Goal: Transaction & Acquisition: Book appointment/travel/reservation

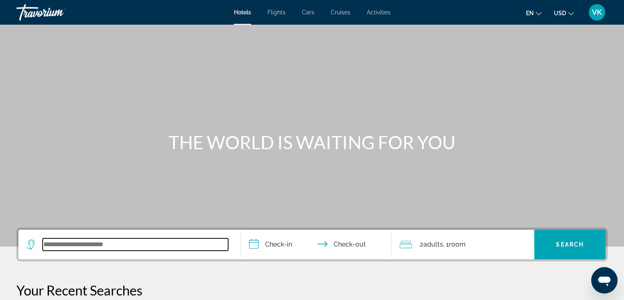
click at [121, 244] on input "Search widget" at bounding box center [136, 244] width 186 height 12
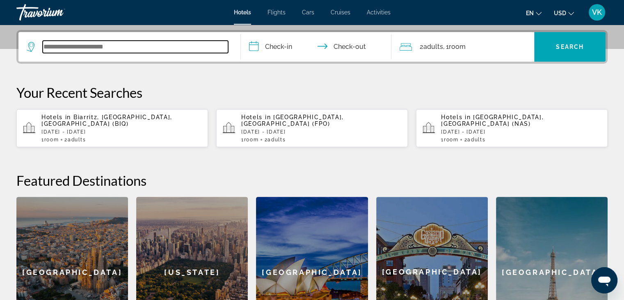
scroll to position [200, 0]
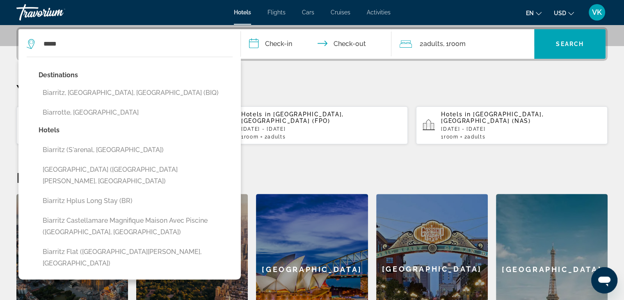
click at [159, 92] on button "Biarritz, [GEOGRAPHIC_DATA], [GEOGRAPHIC_DATA] (BIQ)" at bounding box center [136, 93] width 194 height 16
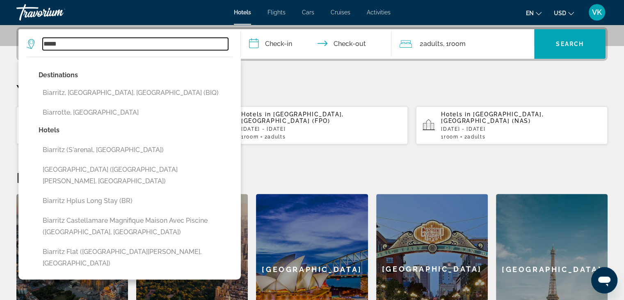
type input "**********"
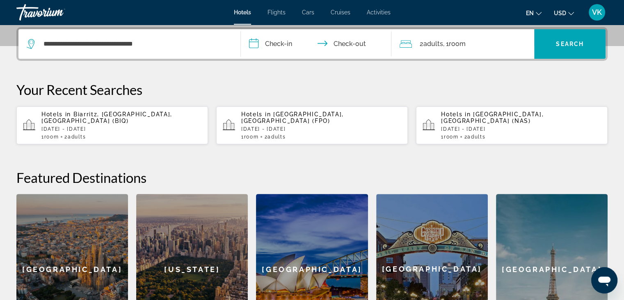
click at [285, 41] on input "**********" at bounding box center [318, 45] width 154 height 32
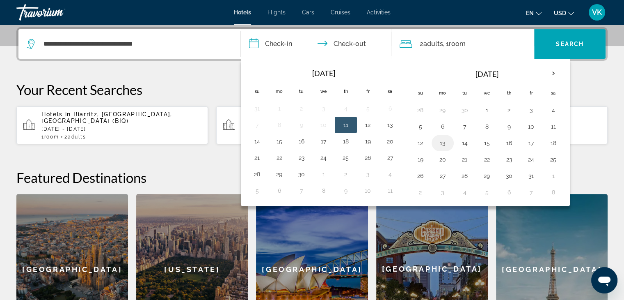
click at [440, 141] on button "13" at bounding box center [442, 142] width 13 height 11
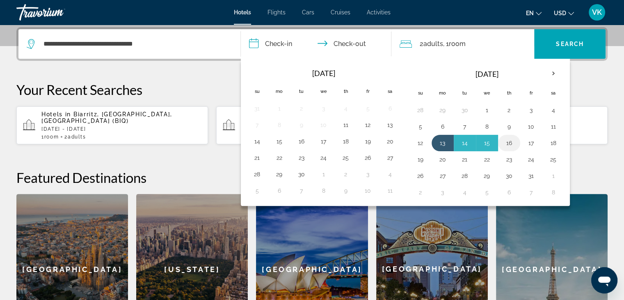
click at [511, 140] on button "16" at bounding box center [509, 142] width 13 height 11
type input "**********"
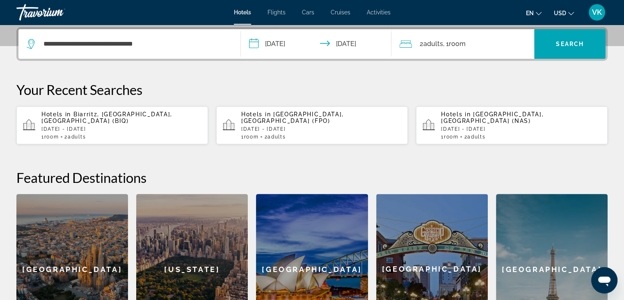
click at [559, 11] on span "USD" at bounding box center [560, 13] width 12 height 7
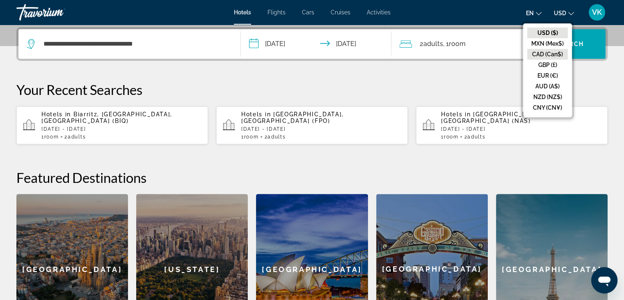
click at [549, 50] on button "CAD (Can$)" at bounding box center [547, 54] width 41 height 11
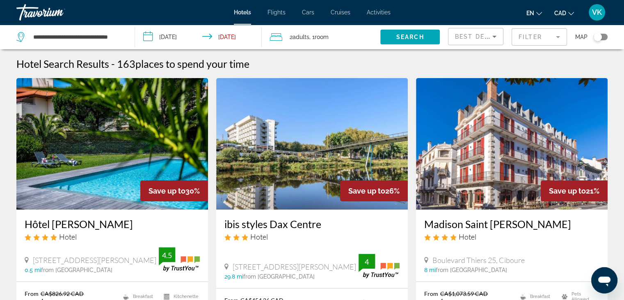
click at [561, 10] on span "CAD" at bounding box center [560, 13] width 12 height 7
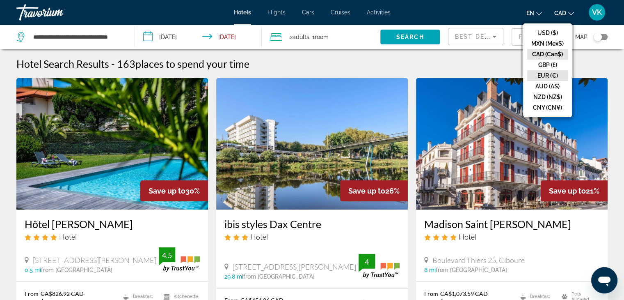
click at [549, 73] on button "EUR (€)" at bounding box center [547, 75] width 41 height 11
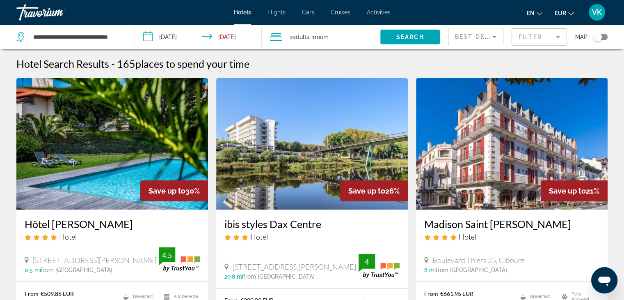
click at [539, 36] on mat-form-field "Filter" at bounding box center [539, 36] width 55 height 17
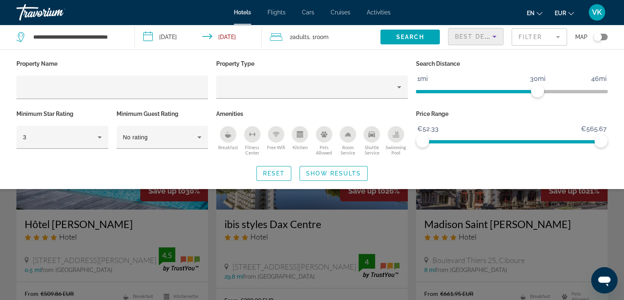
click at [470, 33] on span "Best Deals" at bounding box center [476, 36] width 43 height 7
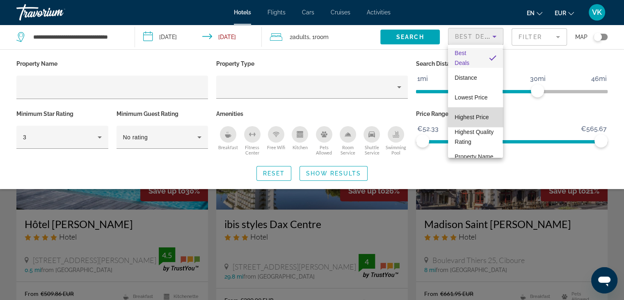
click at [478, 115] on span "Highest Price" at bounding box center [472, 117] width 34 height 7
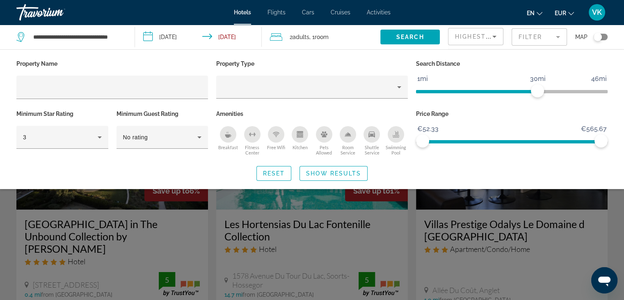
click at [542, 204] on div "Search widget" at bounding box center [312, 211] width 624 height 176
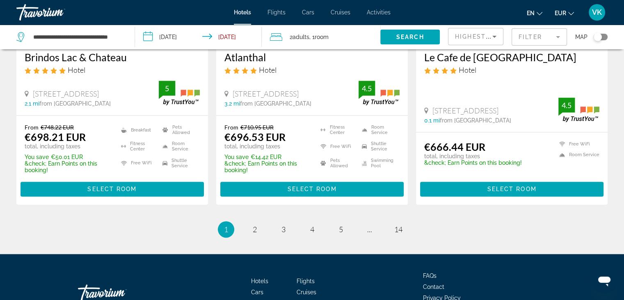
scroll to position [1145, 0]
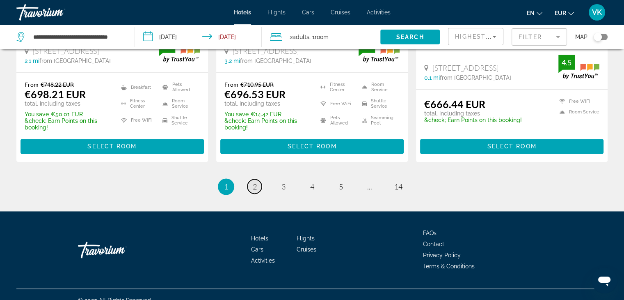
click at [256, 182] on span "2" at bounding box center [255, 186] width 4 height 9
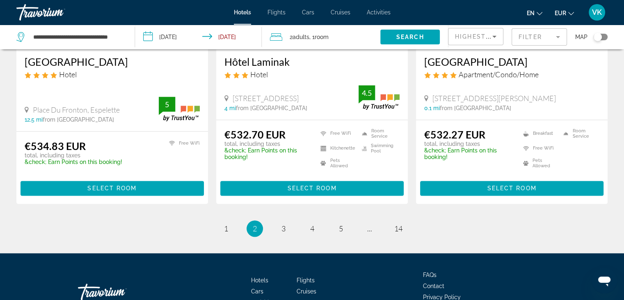
scroll to position [1146, 0]
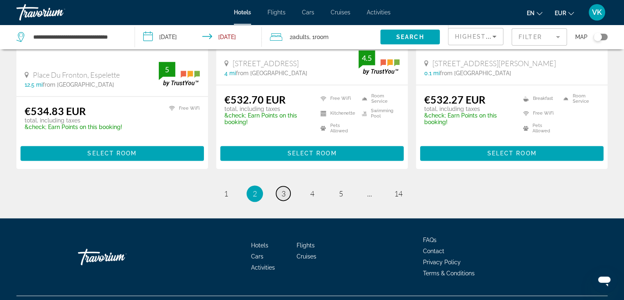
click at [285, 189] on span "3" at bounding box center [284, 193] width 4 height 9
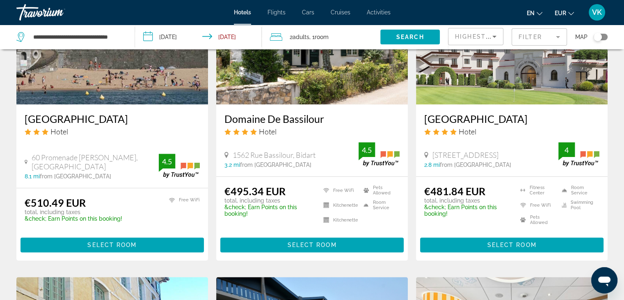
scroll to position [739, 0]
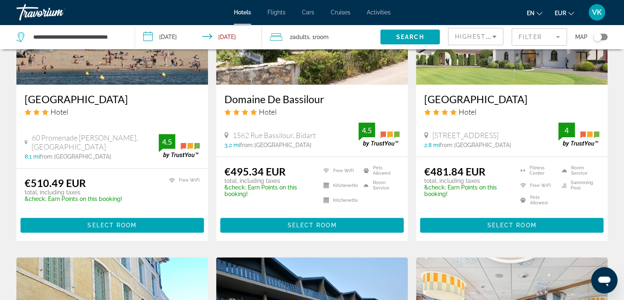
click at [451, 93] on h3 "[GEOGRAPHIC_DATA]" at bounding box center [511, 99] width 175 height 12
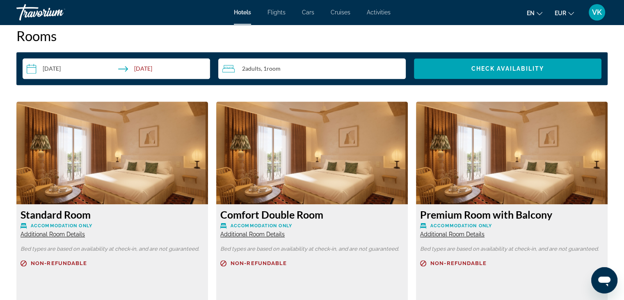
scroll to position [1108, 0]
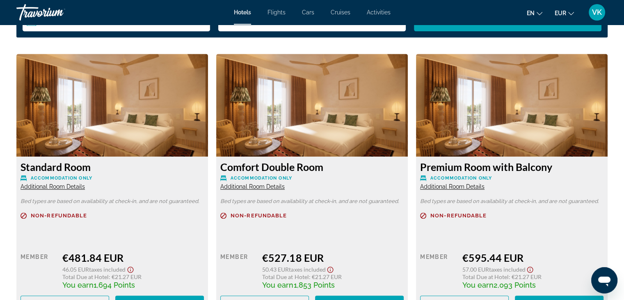
click at [479, 71] on img "Main content" at bounding box center [512, 105] width 192 height 103
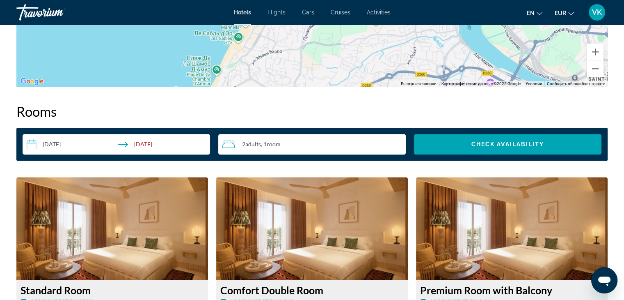
scroll to position [821, 0]
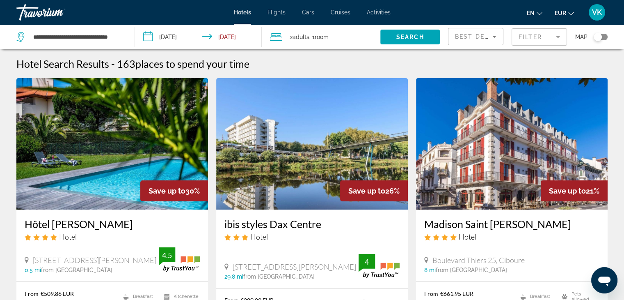
click at [464, 37] on span "Best Deals" at bounding box center [476, 36] width 43 height 7
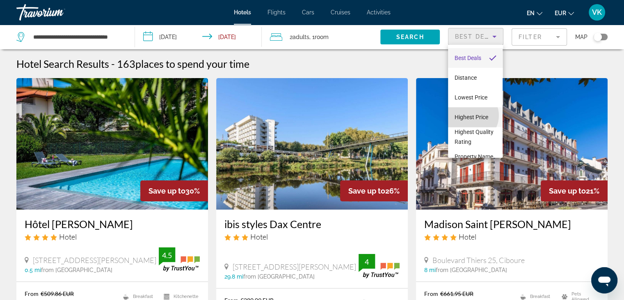
click at [471, 115] on span "Highest Price" at bounding box center [472, 117] width 34 height 7
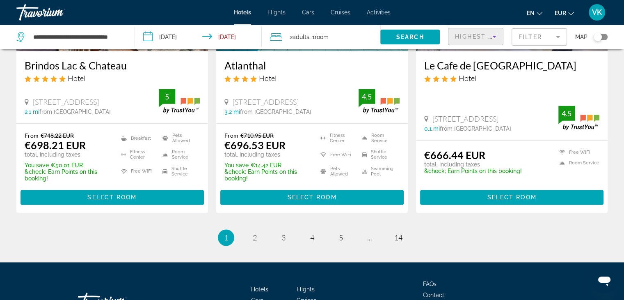
scroll to position [1108, 0]
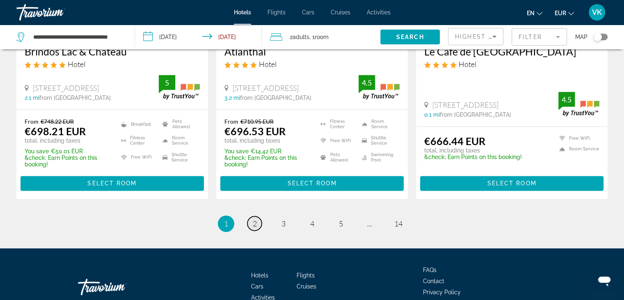
click at [255, 219] on span "2" at bounding box center [255, 223] width 4 height 9
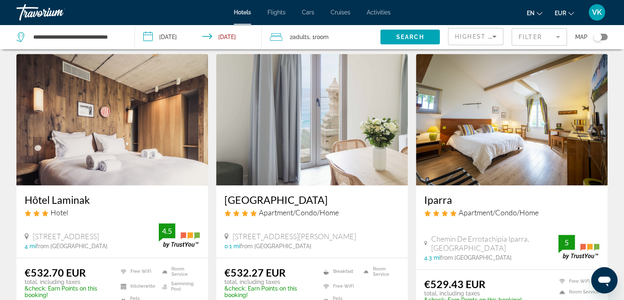
scroll to position [1108, 0]
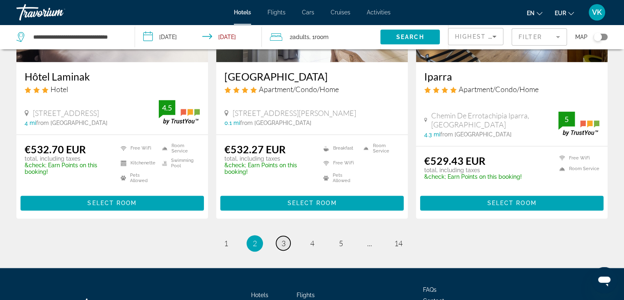
click at [286, 236] on link "page 3" at bounding box center [283, 243] width 14 height 14
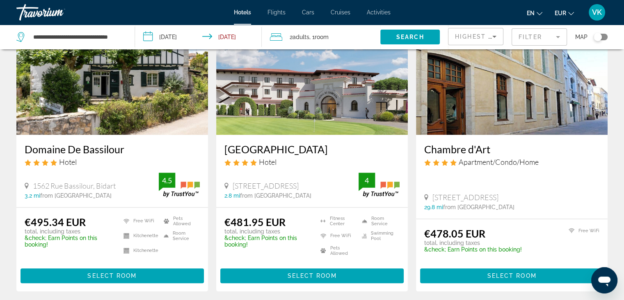
scroll to position [739, 0]
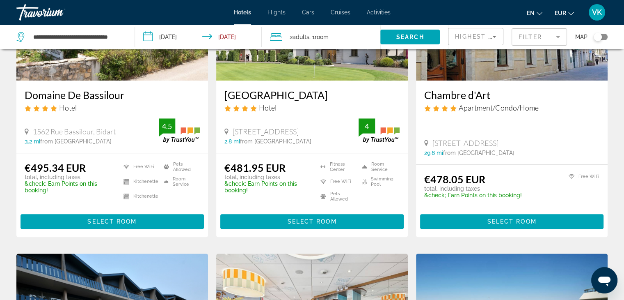
click at [446, 192] on p "&check; Earn Points on this booking!" at bounding box center [473, 195] width 98 height 7
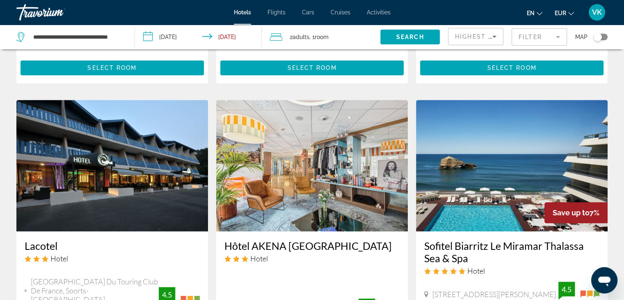
scroll to position [944, 0]
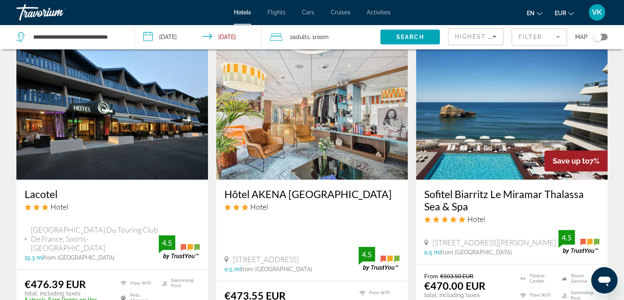
click at [468, 194] on h3 "Sofitel Biarritz Le Miramar Thalassa Sea & Spa" at bounding box center [511, 200] width 175 height 25
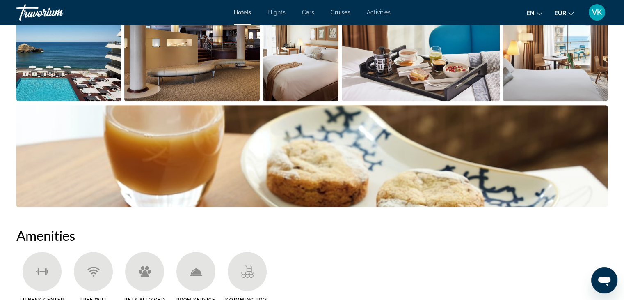
scroll to position [287, 0]
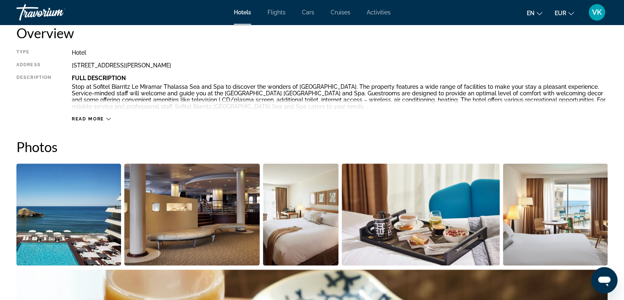
click at [100, 202] on img "Open full-screen image slider" at bounding box center [68, 214] width 105 height 102
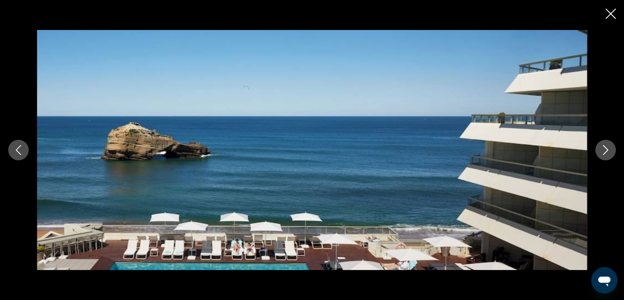
click at [604, 149] on icon "Next image" at bounding box center [606, 150] width 10 height 10
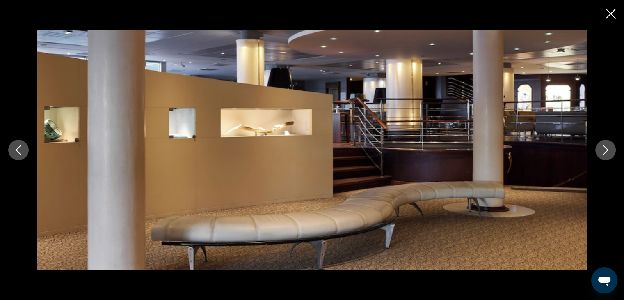
click at [607, 149] on icon "Next image" at bounding box center [606, 150] width 10 height 10
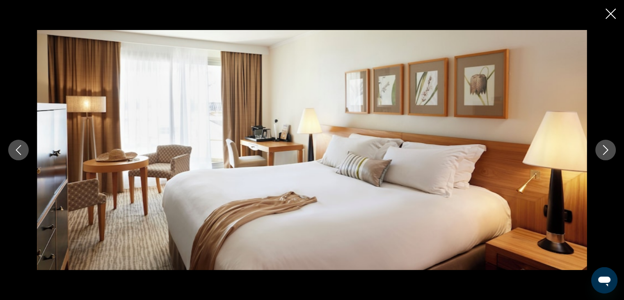
click at [607, 149] on icon "Next image" at bounding box center [606, 150] width 10 height 10
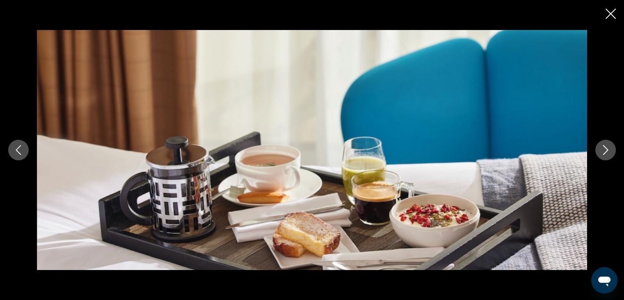
click at [607, 150] on icon "Next image" at bounding box center [606, 150] width 10 height 10
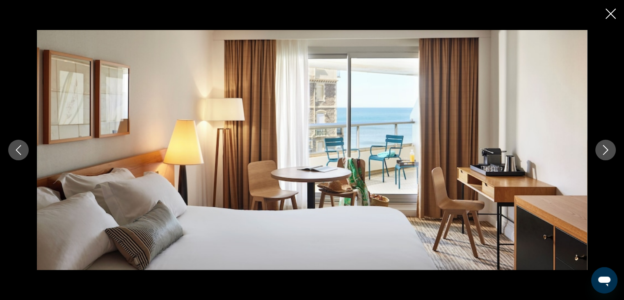
click at [607, 150] on icon "Next image" at bounding box center [606, 150] width 10 height 10
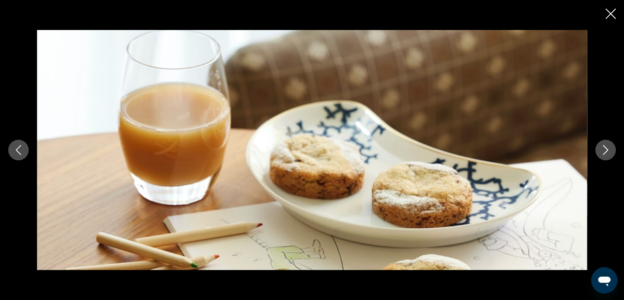
click at [607, 150] on icon "Next image" at bounding box center [606, 150] width 10 height 10
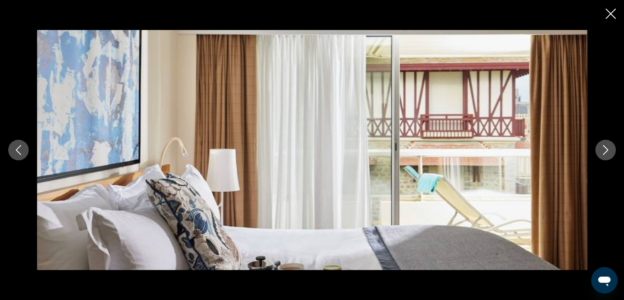
click at [607, 150] on icon "Next image" at bounding box center [606, 150] width 10 height 10
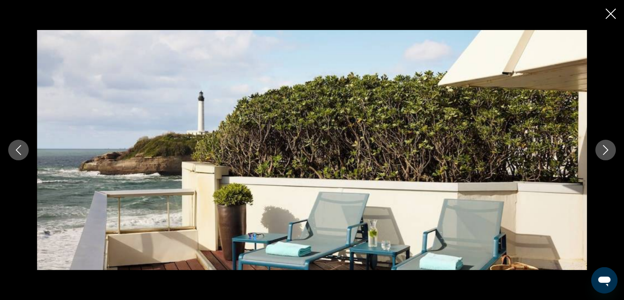
click at [607, 150] on icon "Next image" at bounding box center [606, 150] width 10 height 10
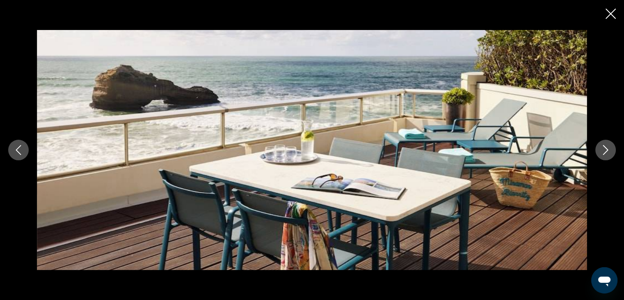
click at [607, 150] on icon "Next image" at bounding box center [606, 150] width 10 height 10
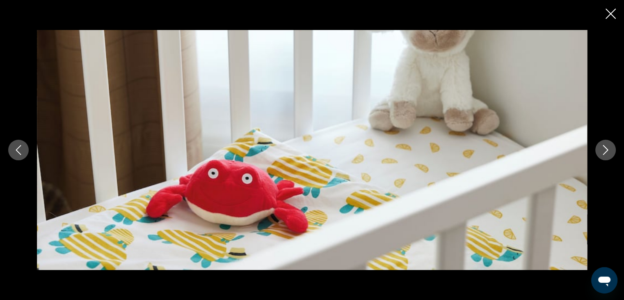
click at [607, 150] on icon "Next image" at bounding box center [606, 150] width 10 height 10
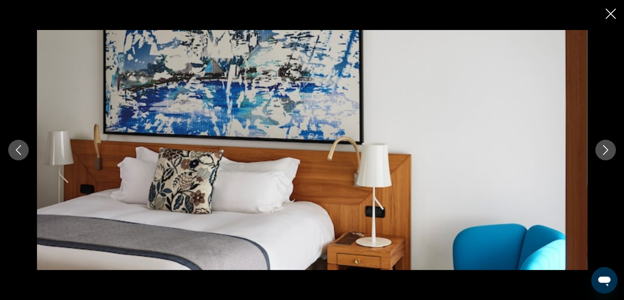
click at [607, 150] on icon "Next image" at bounding box center [606, 150] width 10 height 10
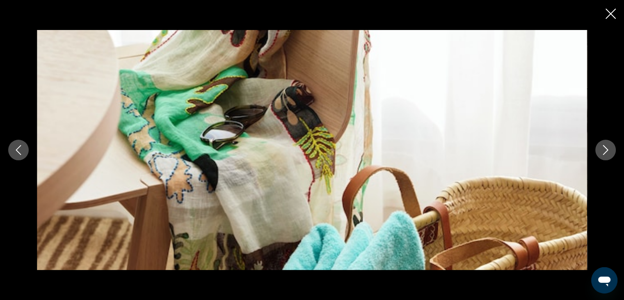
click at [608, 150] on icon "Next image" at bounding box center [606, 150] width 10 height 10
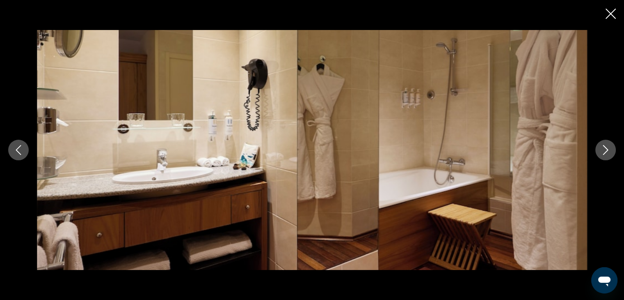
click at [609, 149] on icon "Next image" at bounding box center [606, 150] width 10 height 10
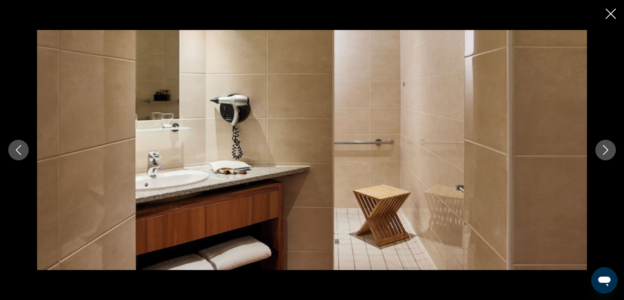
click at [609, 147] on icon "Next image" at bounding box center [606, 150] width 10 height 10
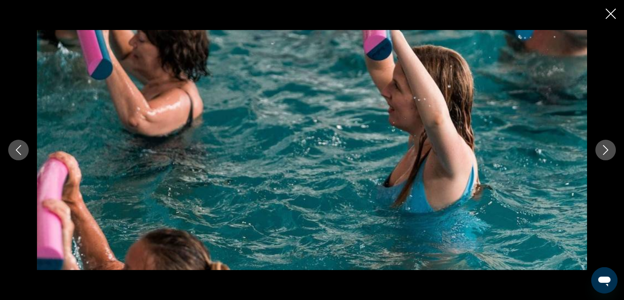
click at [607, 146] on icon "Next image" at bounding box center [606, 150] width 10 height 10
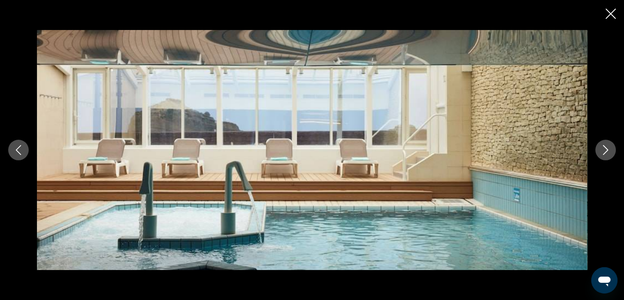
click at [607, 146] on icon "Next image" at bounding box center [606, 150] width 10 height 10
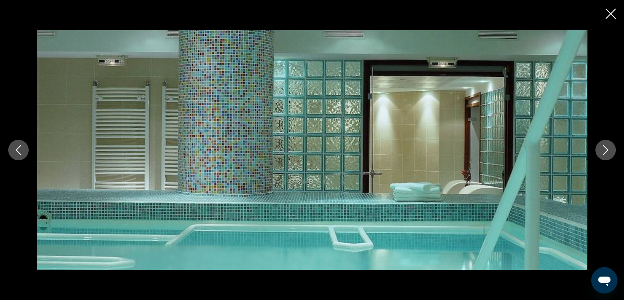
click at [607, 146] on icon "Next image" at bounding box center [606, 150] width 10 height 10
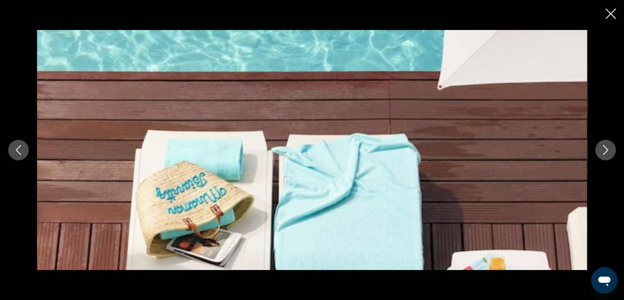
click at [607, 146] on icon "Next image" at bounding box center [606, 150] width 10 height 10
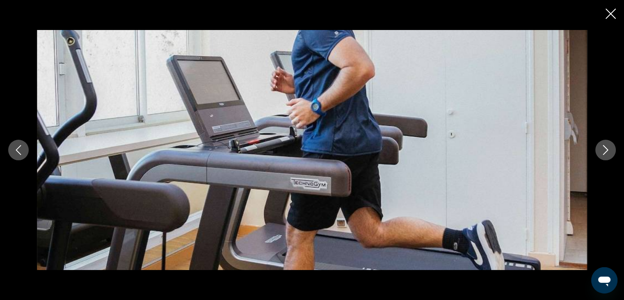
click at [608, 146] on icon "Next image" at bounding box center [606, 150] width 10 height 10
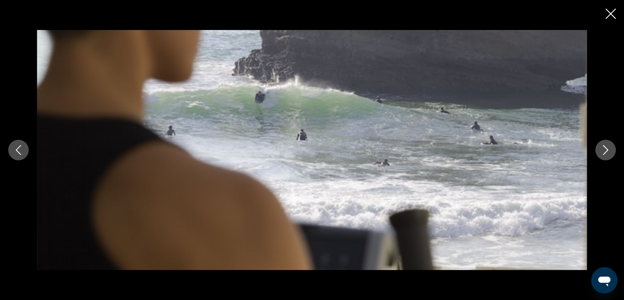
click at [608, 146] on icon "Next image" at bounding box center [606, 150] width 10 height 10
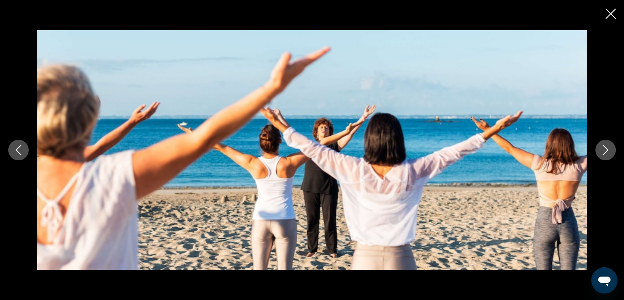
click at [608, 146] on icon "Next image" at bounding box center [606, 150] width 10 height 10
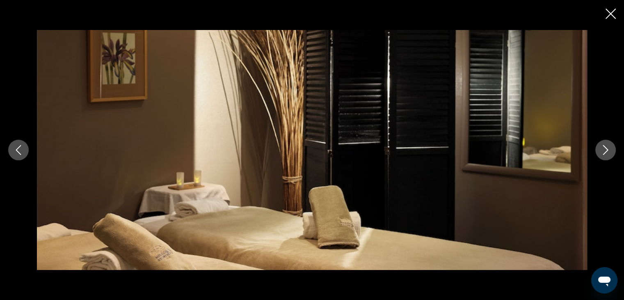
click at [608, 146] on icon "Next image" at bounding box center [606, 150] width 10 height 10
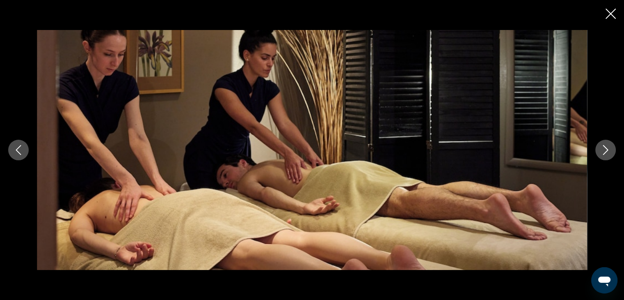
click at [609, 145] on icon "Next image" at bounding box center [606, 150] width 10 height 10
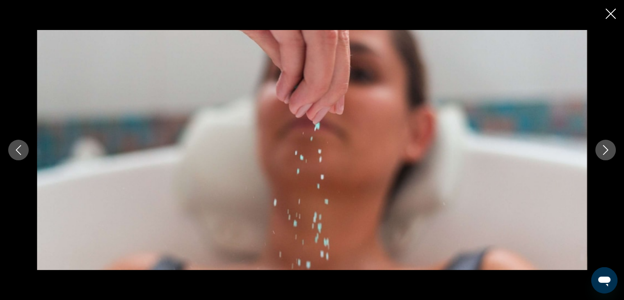
click at [609, 145] on icon "Next image" at bounding box center [606, 150] width 10 height 10
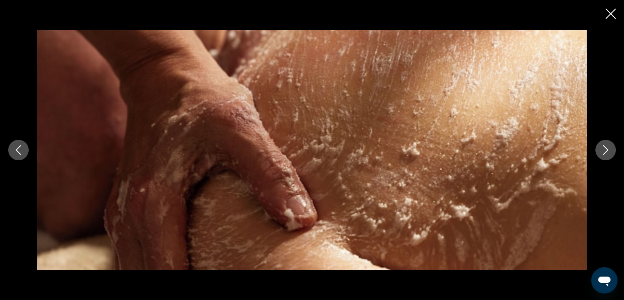
click at [609, 145] on icon "Next image" at bounding box center [606, 150] width 10 height 10
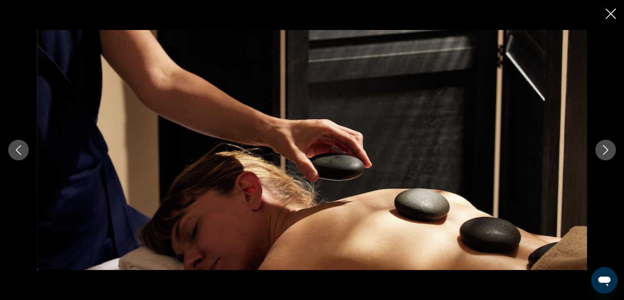
click at [609, 145] on icon "Next image" at bounding box center [606, 150] width 10 height 10
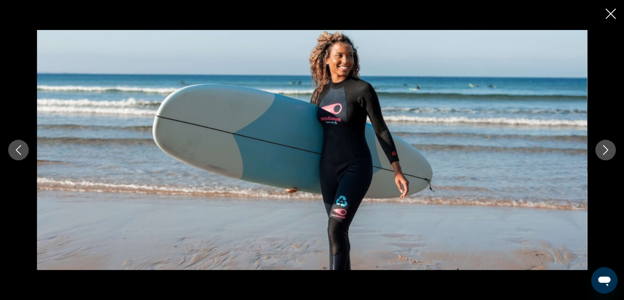
click at [609, 145] on icon "Next image" at bounding box center [606, 150] width 10 height 10
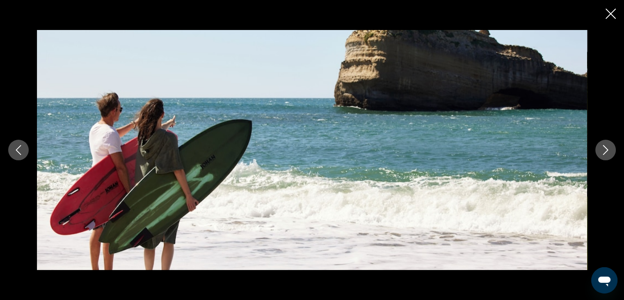
click at [609, 145] on icon "Next image" at bounding box center [606, 150] width 10 height 10
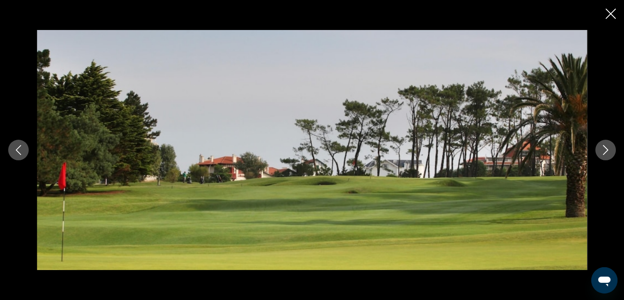
click at [609, 145] on icon "Next image" at bounding box center [606, 150] width 10 height 10
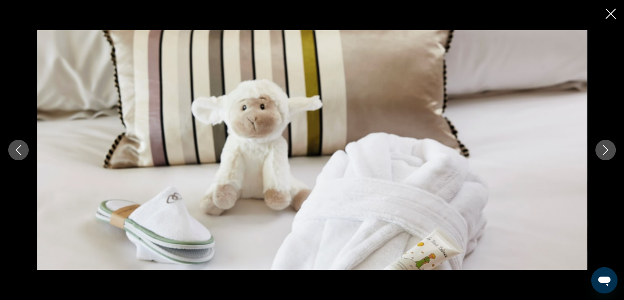
click at [609, 145] on icon "Next image" at bounding box center [606, 150] width 10 height 10
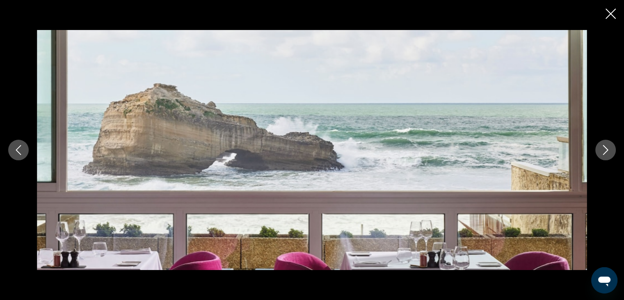
click at [612, 144] on button "Next image" at bounding box center [606, 150] width 21 height 21
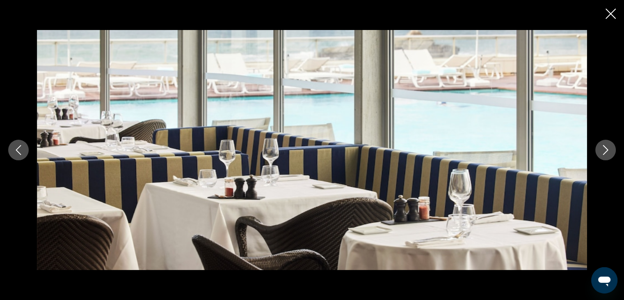
click at [612, 144] on button "Next image" at bounding box center [606, 150] width 21 height 21
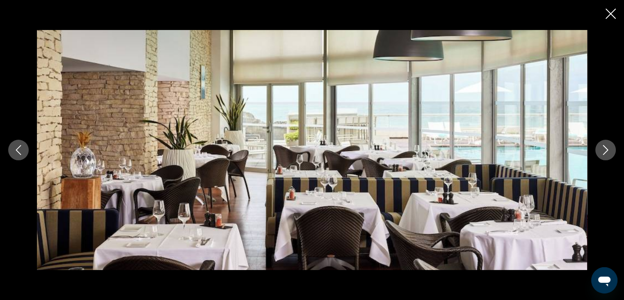
click at [603, 155] on button "Next image" at bounding box center [606, 150] width 21 height 21
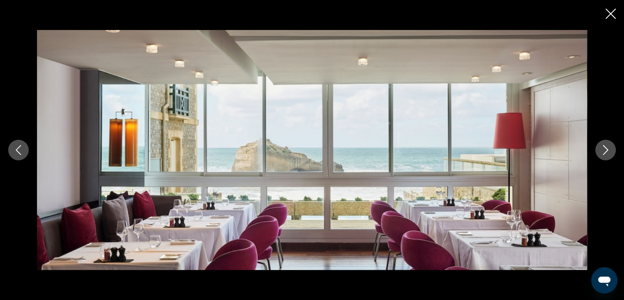
click at [607, 149] on icon "Next image" at bounding box center [606, 150] width 10 height 10
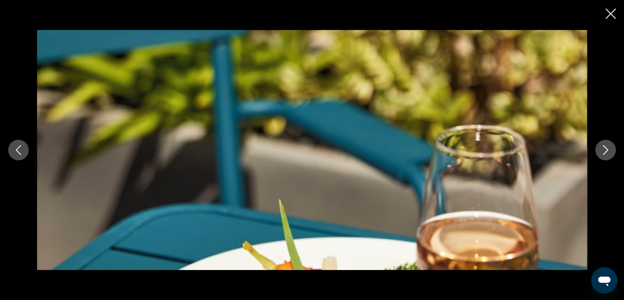
click at [607, 149] on icon "Next image" at bounding box center [605, 150] width 5 height 10
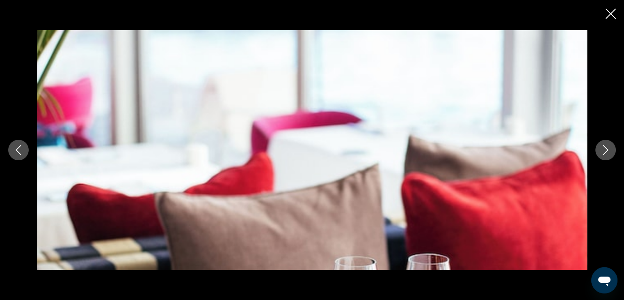
click at [607, 148] on icon "Next image" at bounding box center [605, 150] width 5 height 10
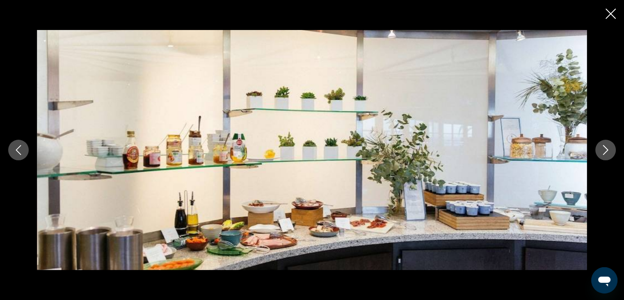
click at [607, 148] on icon "Next image" at bounding box center [605, 150] width 5 height 10
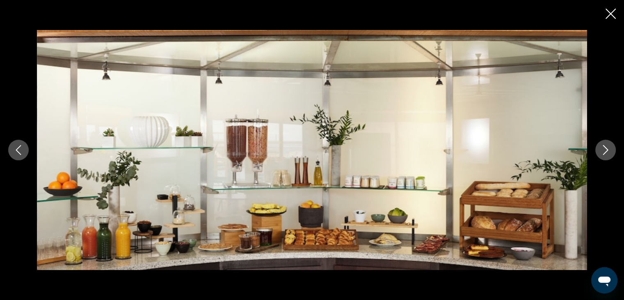
click at [607, 148] on icon "Next image" at bounding box center [605, 150] width 5 height 10
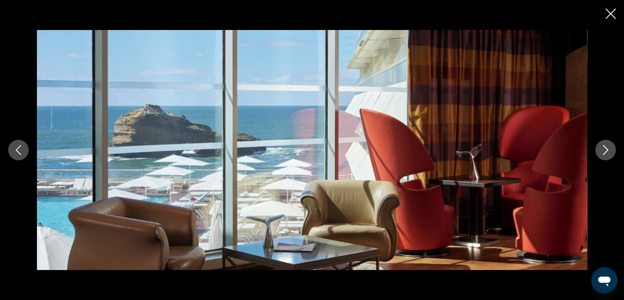
click at [607, 148] on icon "Next image" at bounding box center [605, 150] width 5 height 10
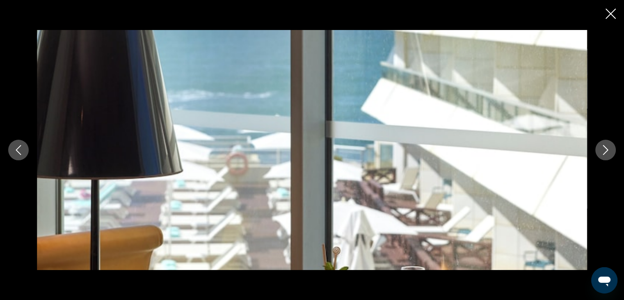
click at [607, 148] on icon "Next image" at bounding box center [605, 150] width 5 height 10
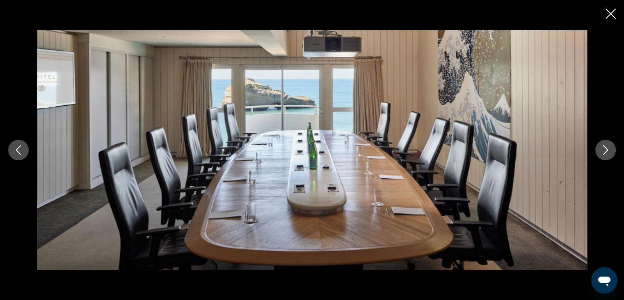
click at [607, 148] on icon "Next image" at bounding box center [605, 150] width 5 height 10
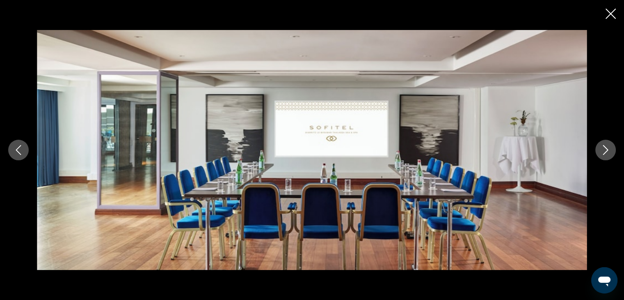
click at [607, 148] on icon "Next image" at bounding box center [605, 150] width 5 height 10
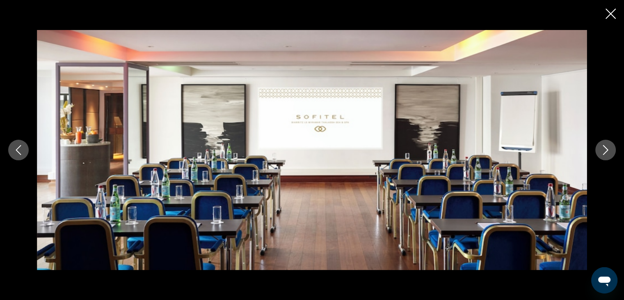
click at [607, 148] on icon "Next image" at bounding box center [605, 150] width 5 height 10
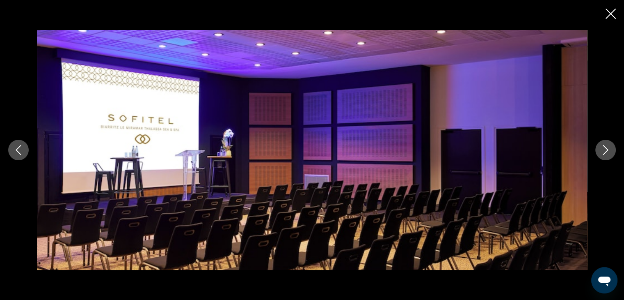
click at [607, 148] on icon "Next image" at bounding box center [605, 150] width 5 height 10
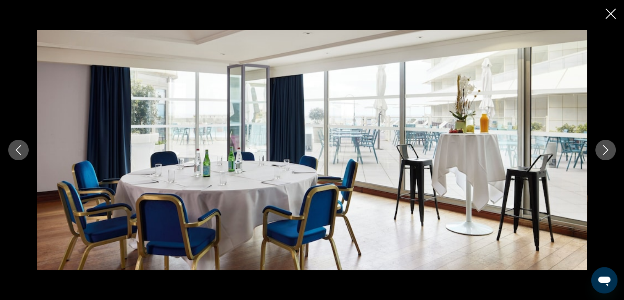
click at [607, 148] on icon "Next image" at bounding box center [605, 150] width 5 height 10
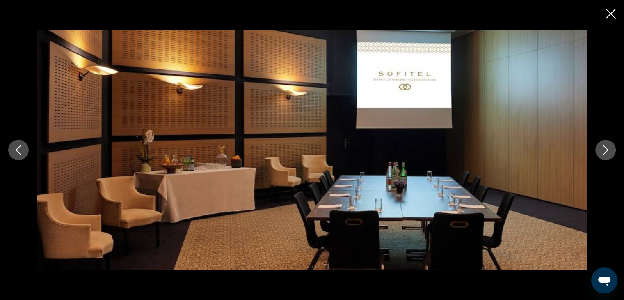
click at [611, 14] on icon "Close slideshow" at bounding box center [611, 14] width 10 height 10
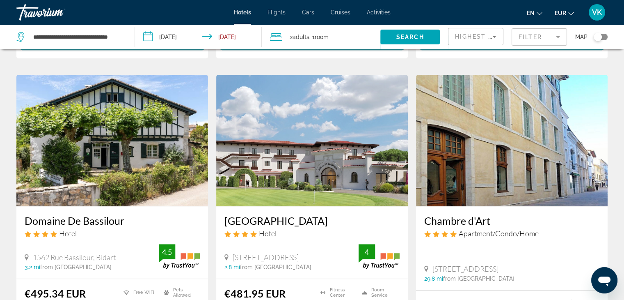
scroll to position [657, 0]
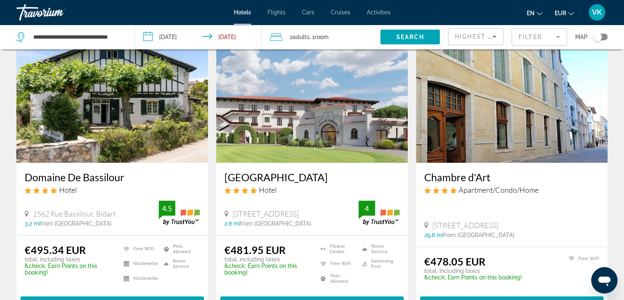
click at [133, 77] on img "Main content" at bounding box center [112, 96] width 192 height 131
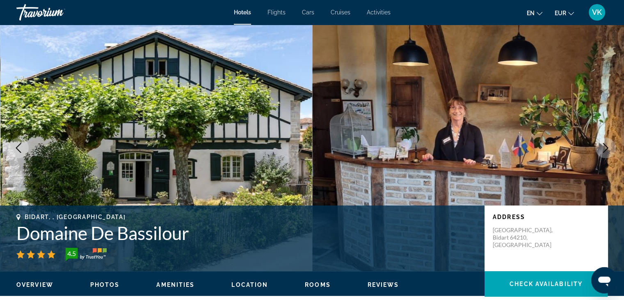
click at [133, 77] on img "Main content" at bounding box center [156, 148] width 312 height 246
click at [134, 77] on img "Main content" at bounding box center [156, 148] width 312 height 246
click at [136, 78] on img "Main content" at bounding box center [156, 148] width 312 height 246
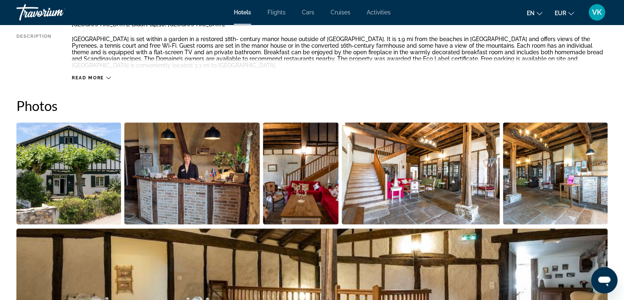
scroll to position [410, 0]
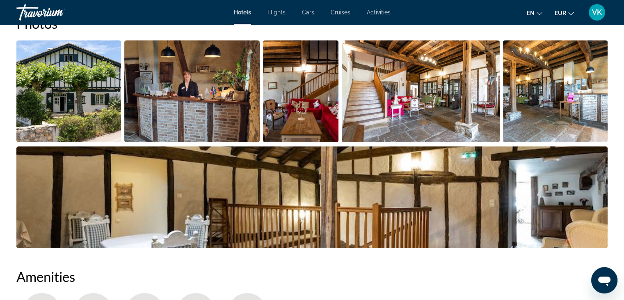
click at [198, 121] on img "Open full-screen image slider" at bounding box center [191, 91] width 135 height 102
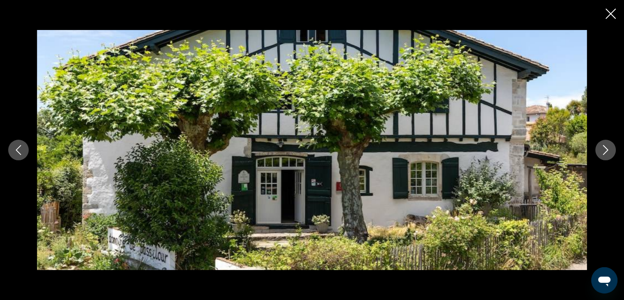
click at [608, 148] on icon "Next image" at bounding box center [606, 150] width 10 height 10
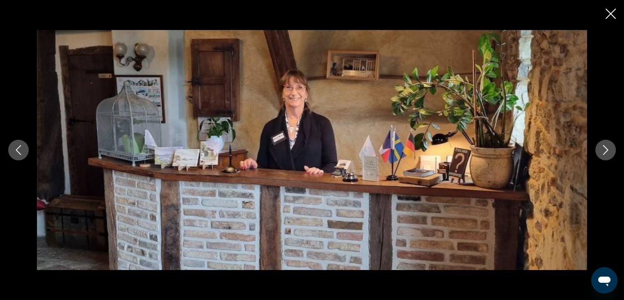
click at [608, 148] on icon "Next image" at bounding box center [606, 150] width 10 height 10
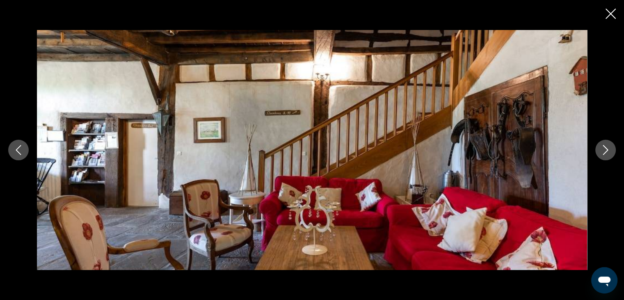
click at [608, 148] on icon "Next image" at bounding box center [606, 150] width 10 height 10
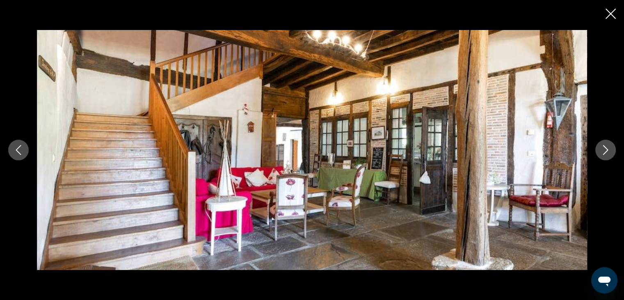
click at [608, 148] on icon "Next image" at bounding box center [606, 150] width 10 height 10
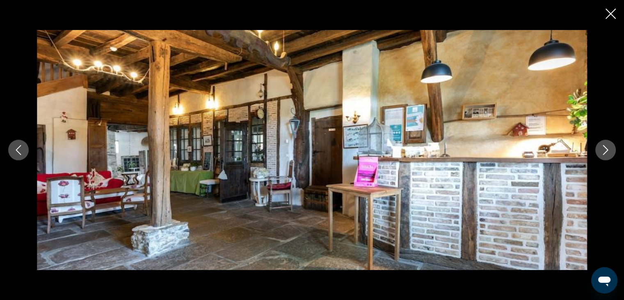
click at [608, 148] on icon "Next image" at bounding box center [606, 150] width 10 height 10
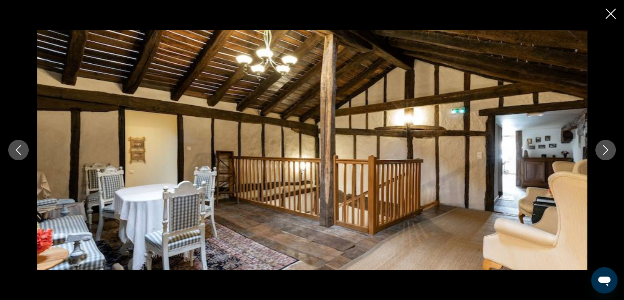
click at [608, 148] on icon "Next image" at bounding box center [606, 150] width 10 height 10
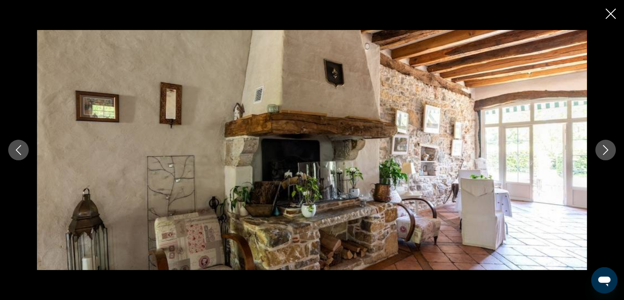
click at [608, 148] on icon "Next image" at bounding box center [606, 150] width 10 height 10
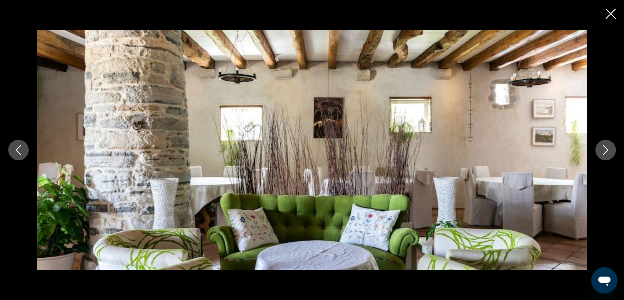
click at [614, 14] on icon "Close slideshow" at bounding box center [611, 14] width 10 height 10
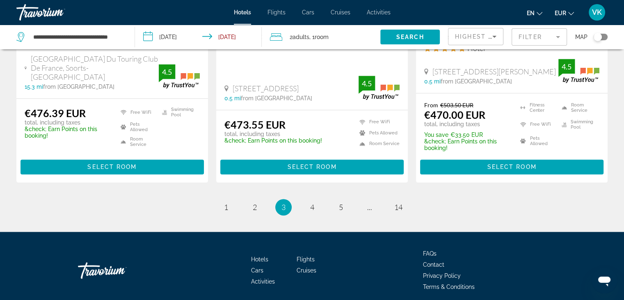
scroll to position [1148, 0]
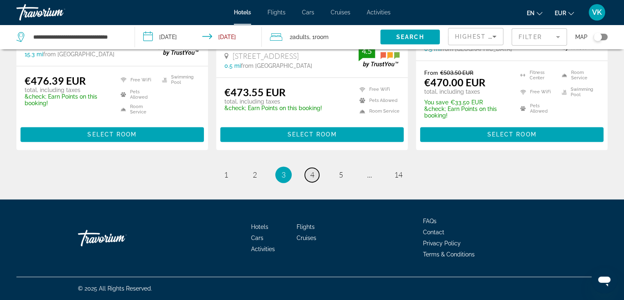
click at [315, 176] on link "page 4" at bounding box center [312, 174] width 14 height 14
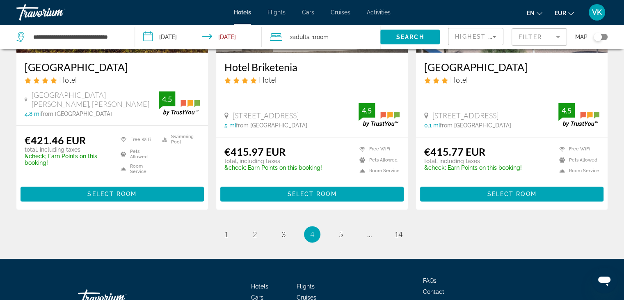
scroll to position [1108, 0]
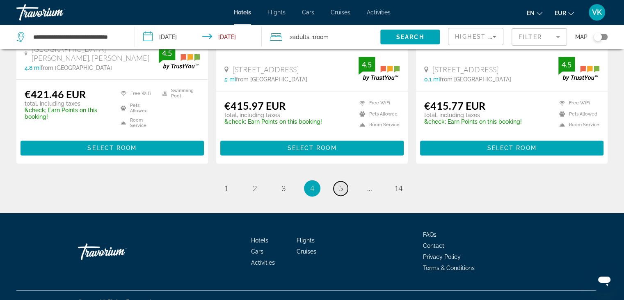
click at [342, 188] on span "5" at bounding box center [341, 187] width 4 height 9
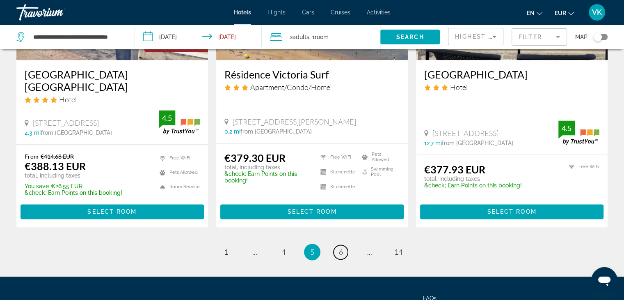
scroll to position [1144, 0]
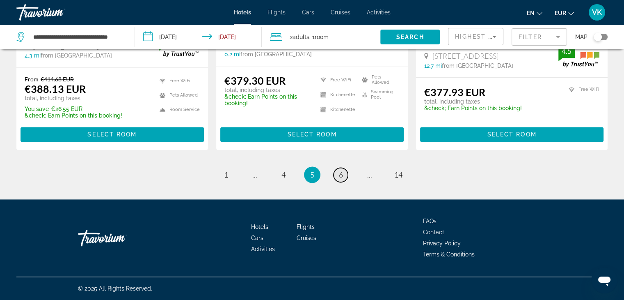
click at [344, 173] on link "page 6" at bounding box center [341, 174] width 14 height 14
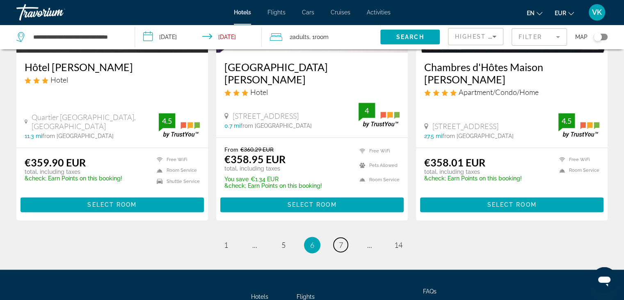
scroll to position [1108, 0]
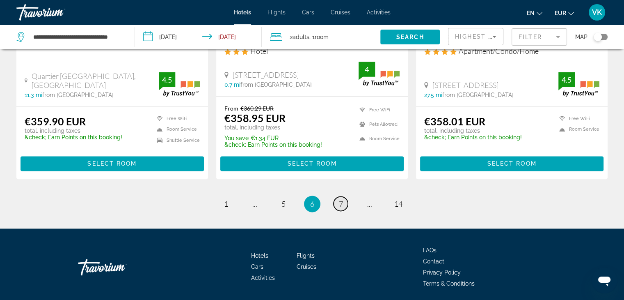
click at [344, 196] on link "page 7" at bounding box center [341, 203] width 14 height 14
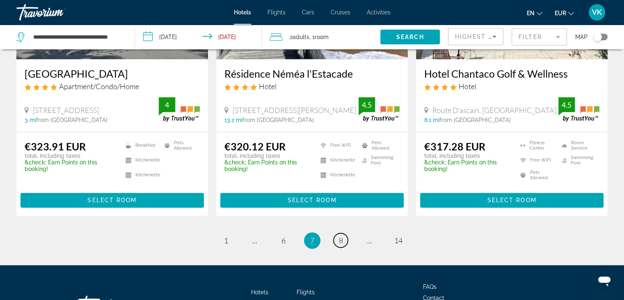
scroll to position [1149, 0]
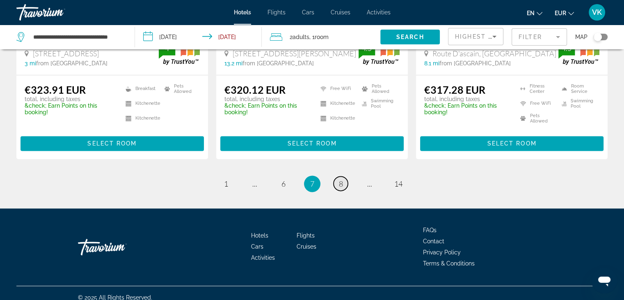
click at [343, 181] on link "page 8" at bounding box center [341, 183] width 14 height 14
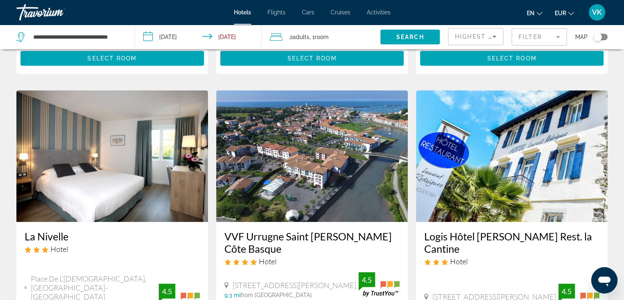
scroll to position [287, 0]
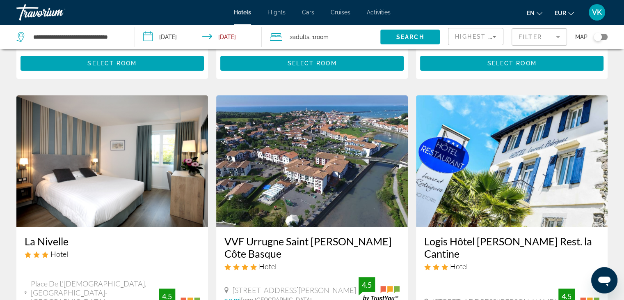
click at [314, 164] on img "Main content" at bounding box center [312, 160] width 192 height 131
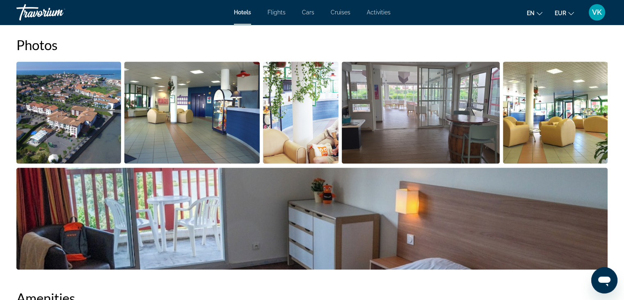
scroll to position [369, 0]
